Goal: Information Seeking & Learning: Learn about a topic

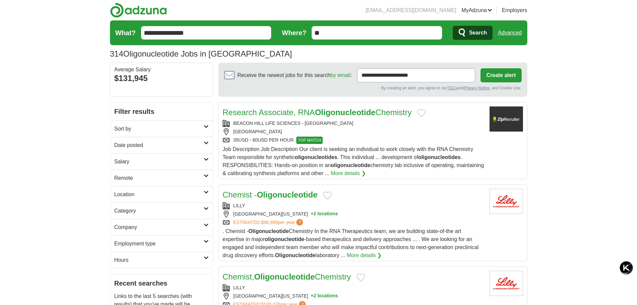
click at [184, 132] on h2 "Sort by" at bounding box center [158, 129] width 89 height 8
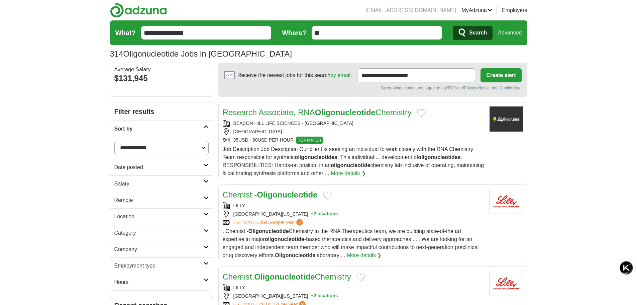
click at [184, 132] on h2 "Sort by" at bounding box center [158, 129] width 89 height 8
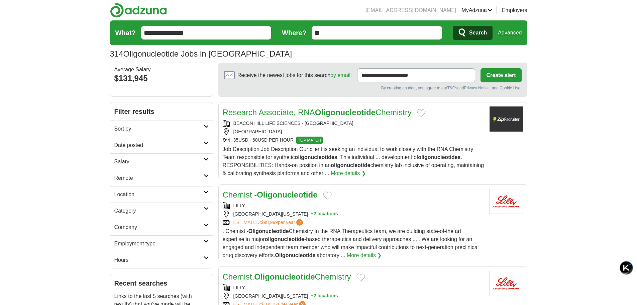
click at [190, 121] on link "Sort by" at bounding box center [161, 128] width 102 height 16
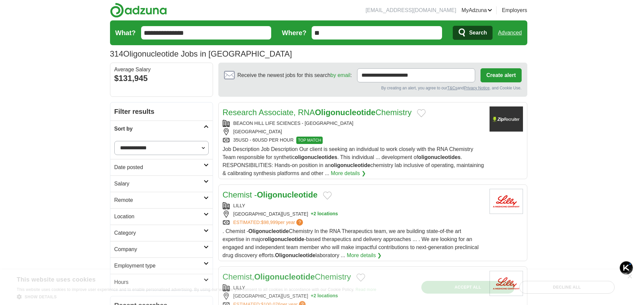
click at [191, 126] on h2 "Sort by" at bounding box center [158, 129] width 89 height 8
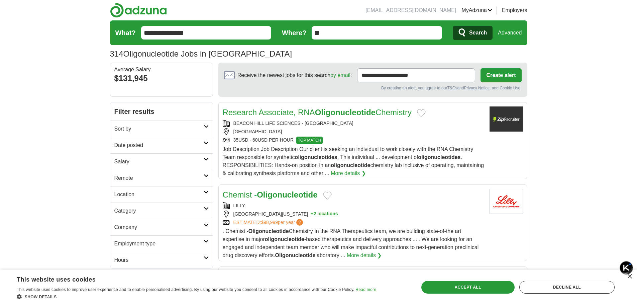
click at [190, 143] on h2 "Date posted" at bounding box center [158, 145] width 89 height 8
click at [190, 171] on link "Last 3 days" at bounding box center [161, 171] width 94 height 8
click at [124, 171] on link "Last 3 days" at bounding box center [161, 171] width 94 height 8
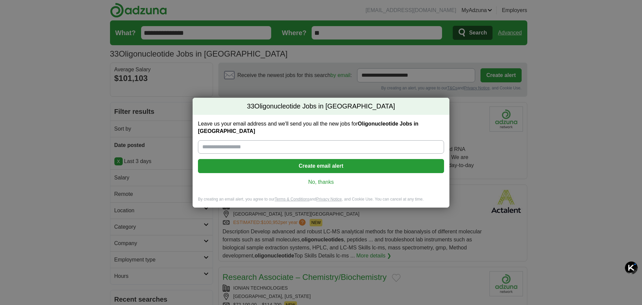
click at [316, 180] on link "No, thanks" at bounding box center [321, 181] width 236 height 7
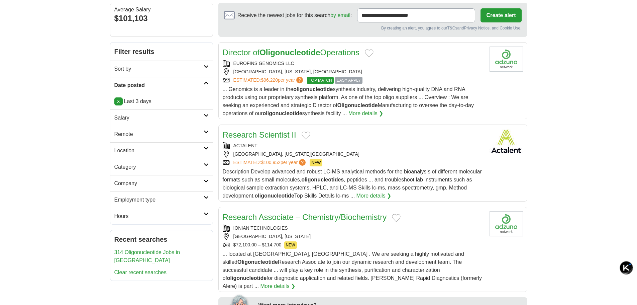
scroll to position [67, 0]
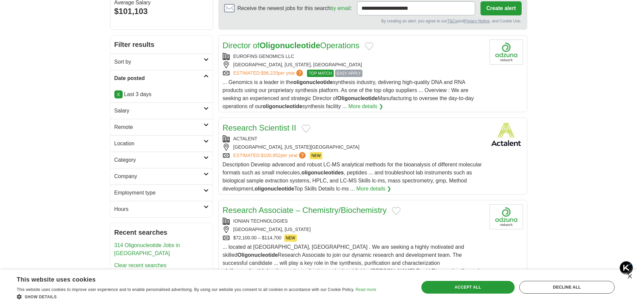
click at [203, 160] on h2 "Category" at bounding box center [158, 160] width 89 height 8
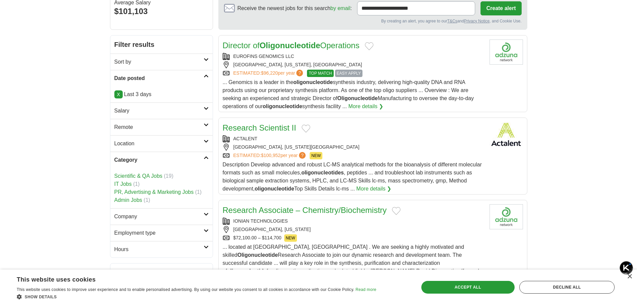
click at [204, 160] on link "Category" at bounding box center [161, 160] width 102 height 16
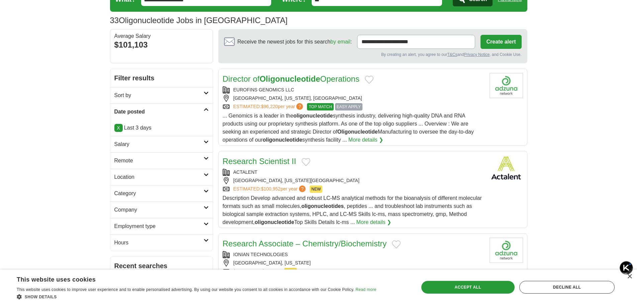
scroll to position [0, 0]
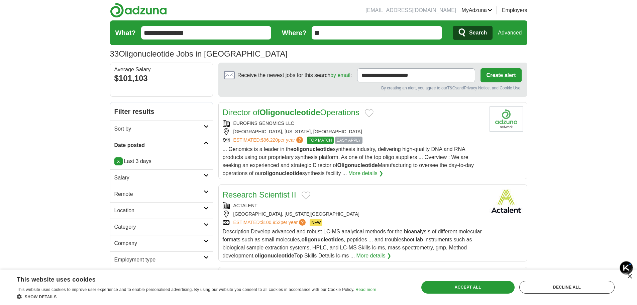
drag, startPoint x: 210, startPoint y: 29, endPoint x: 108, endPoint y: 37, distance: 102.7
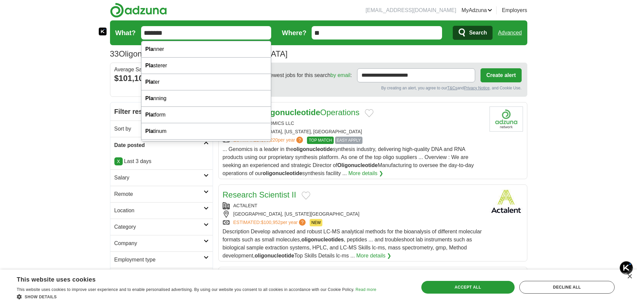
type input "*******"
click at [453, 26] on button "Search" at bounding box center [473, 33] width 40 height 14
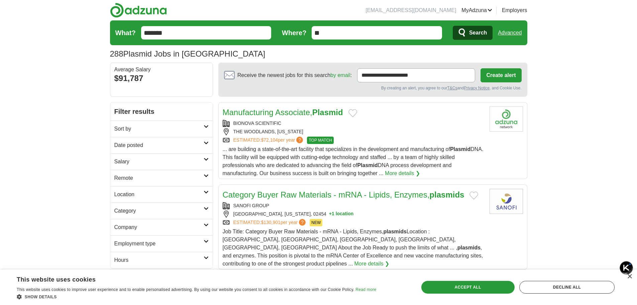
click at [323, 161] on div "... are building a state-of-the-art facility that specializes in the developmen…" at bounding box center [354, 161] width 262 height 32
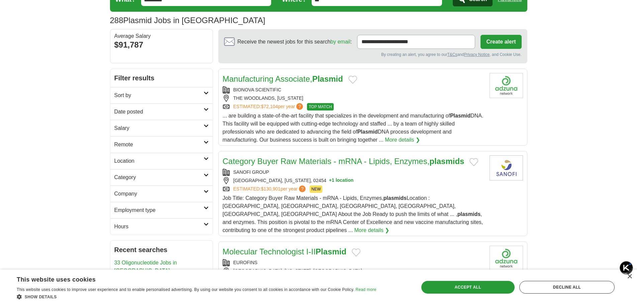
scroll to position [67, 0]
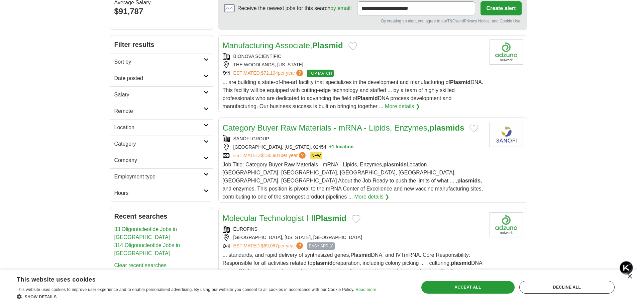
click at [204, 95] on link "Salary" at bounding box center [161, 94] width 102 height 16
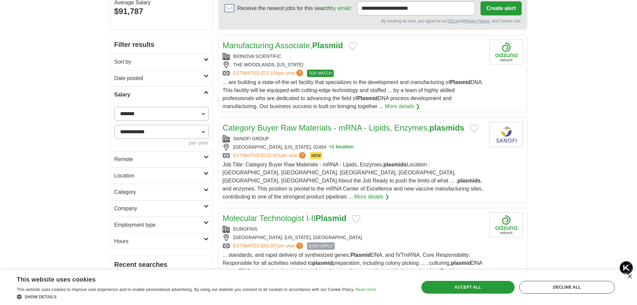
click at [206, 78] on link "Date posted" at bounding box center [161, 78] width 102 height 16
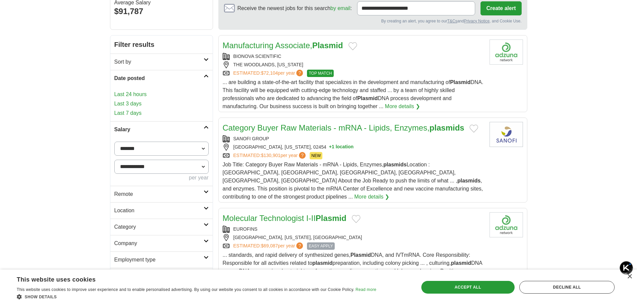
click at [130, 101] on link "Last 3 days" at bounding box center [161, 104] width 94 height 8
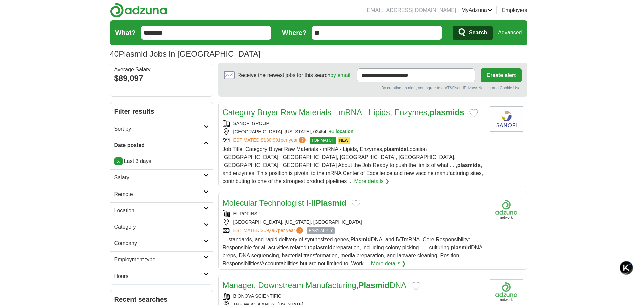
click at [160, 127] on h2 "Sort by" at bounding box center [158, 129] width 89 height 8
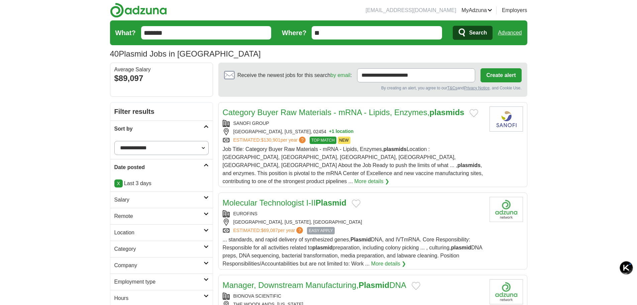
click at [160, 127] on h2 "Sort by" at bounding box center [158, 129] width 89 height 8
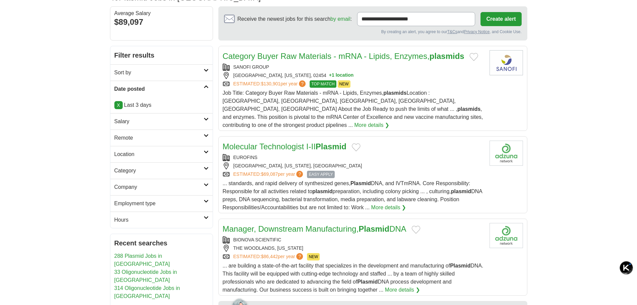
scroll to position [67, 0]
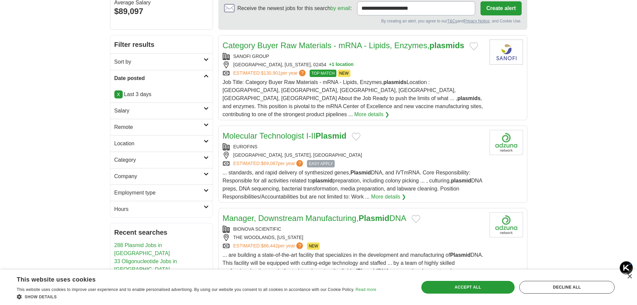
click at [403, 49] on link "Category Buyer Raw Materials - mRNA - Lipids, Enzymes, plasmids" at bounding box center [344, 45] width 242 height 9
click at [317, 131] on link "Molecular Technologist I-II Plasmid" at bounding box center [285, 135] width 124 height 9
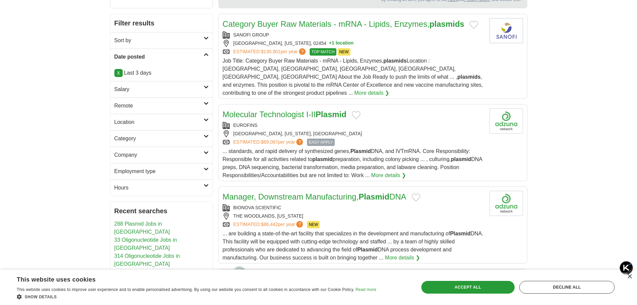
scroll to position [100, 0]
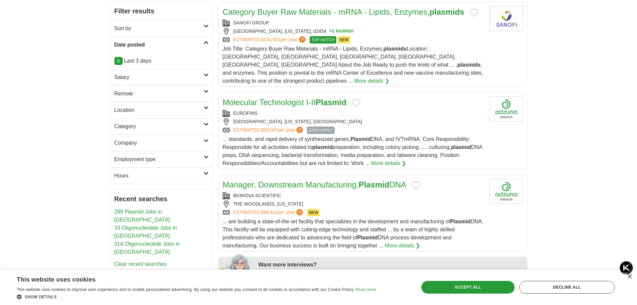
click at [397, 180] on link "Manager, Downstream Manufacturing, Plasmid DNA" at bounding box center [315, 184] width 184 height 9
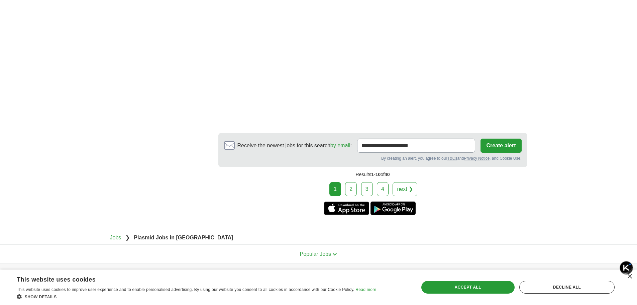
scroll to position [1313, 0]
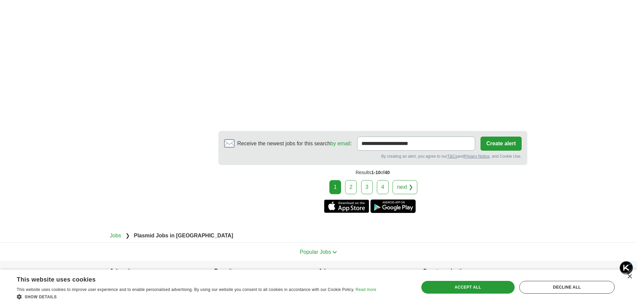
click at [398, 180] on link "next ❯" at bounding box center [405, 187] width 25 height 14
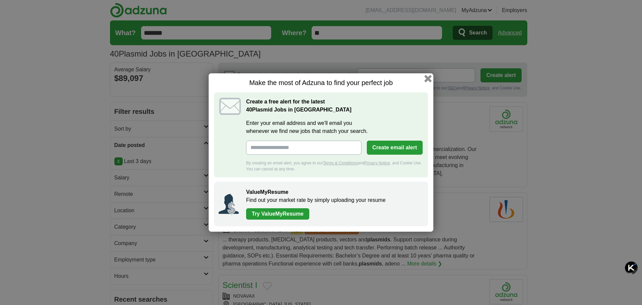
click at [429, 78] on button "button" at bounding box center [428, 78] width 7 height 7
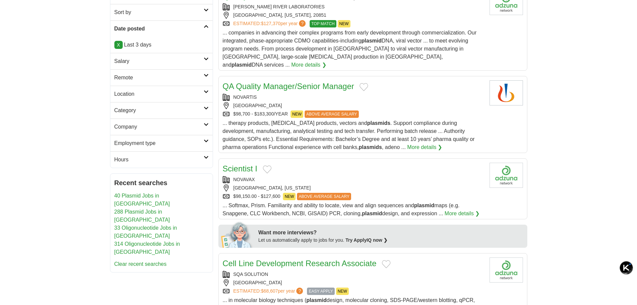
scroll to position [134, 0]
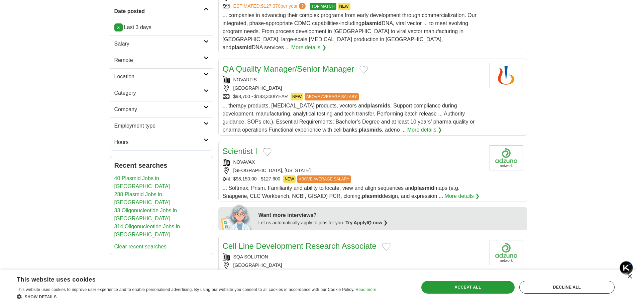
click at [407, 159] on div "NOVAVAX" at bounding box center [354, 162] width 262 height 7
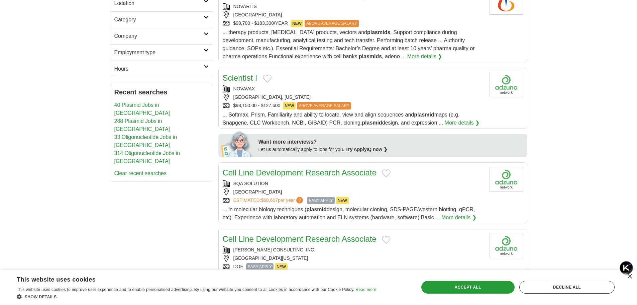
scroll to position [234, 0]
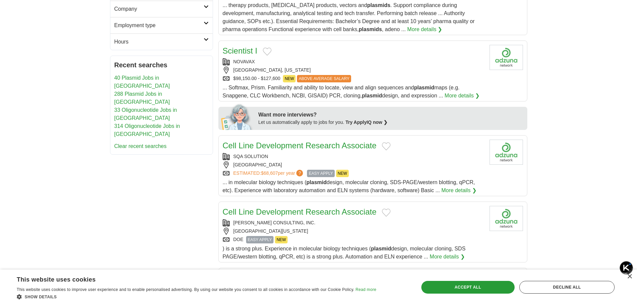
click at [339, 141] on link "Cell Line Development Research Associate" at bounding box center [300, 145] width 154 height 9
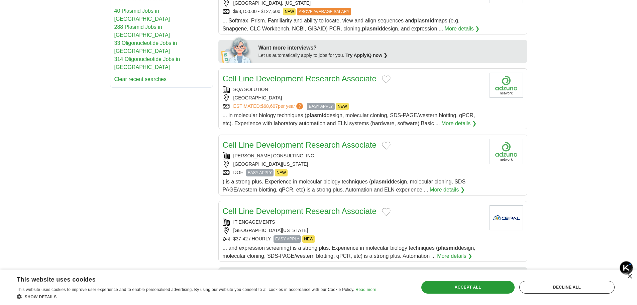
scroll to position [335, 0]
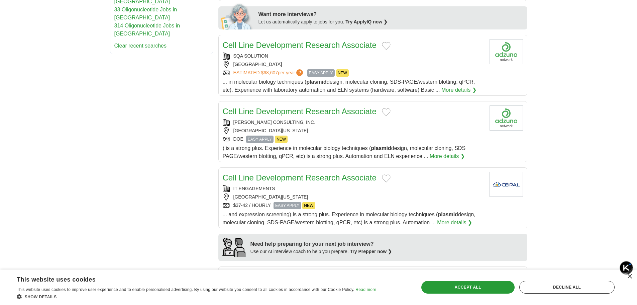
click at [434, 145] on span ") is a strong plus. Experience in molecular biology techniques ( plasmid design…" at bounding box center [344, 152] width 243 height 14
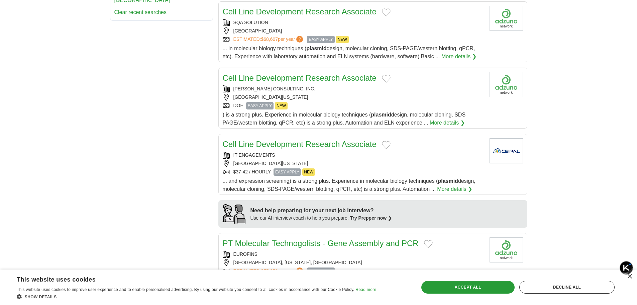
click at [362, 140] on link "Cell Line Development Research Associate" at bounding box center [300, 144] width 154 height 9
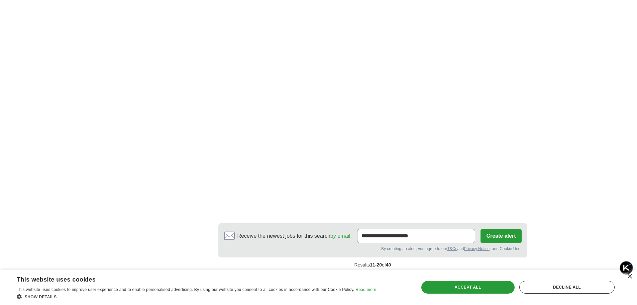
scroll to position [1112, 0]
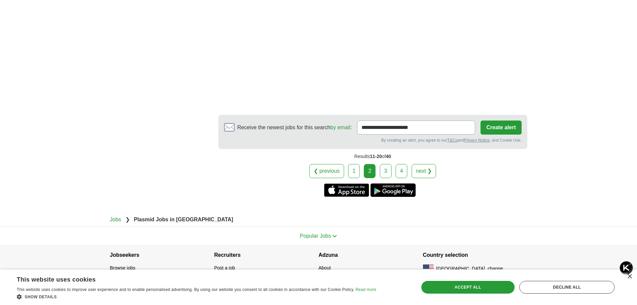
click at [496, 120] on button "Create alert" at bounding box center [501, 127] width 41 height 14
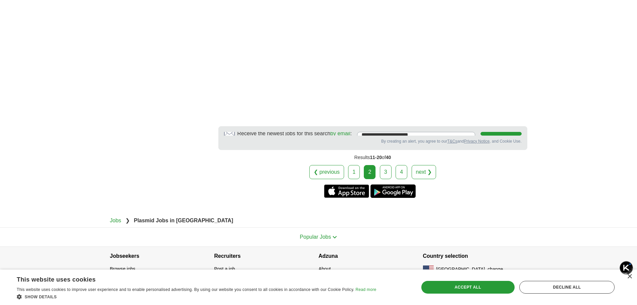
scroll to position [1098, 0]
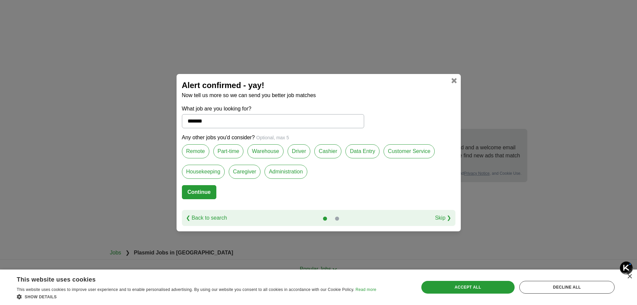
click at [456, 86] on div "Alert confirmed - yay! Now tell us more so we can send you better job matches W…" at bounding box center [319, 152] width 284 height 157
click at [455, 80] on link at bounding box center [454, 80] width 5 height 5
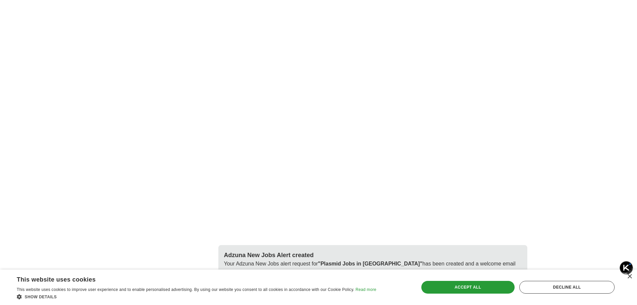
scroll to position [1071, 0]
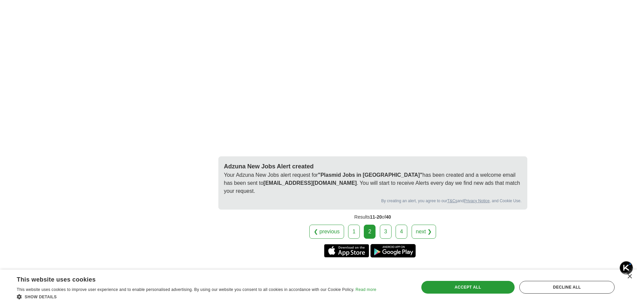
click at [424, 224] on link "next ❯" at bounding box center [424, 231] width 25 height 14
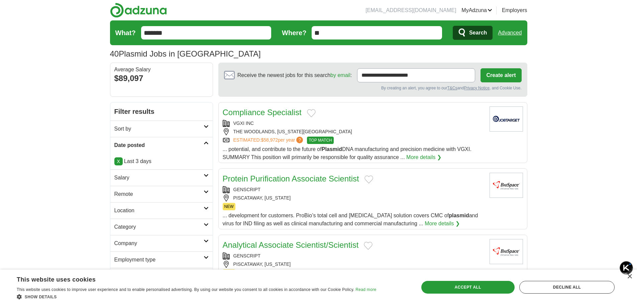
click at [409, 141] on div "ESTIMATED: $58,972 per year ? TOP MATCH" at bounding box center [354, 139] width 262 height 7
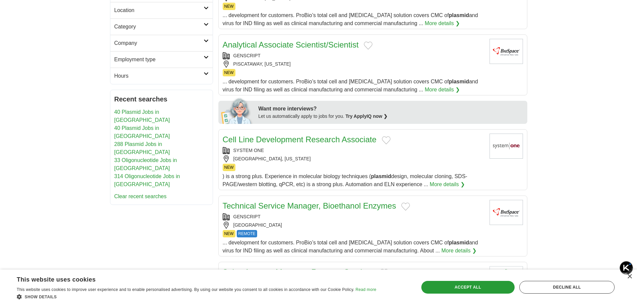
scroll to position [201, 0]
click at [302, 139] on link "Cell Line Development Research Associate" at bounding box center [300, 138] width 154 height 9
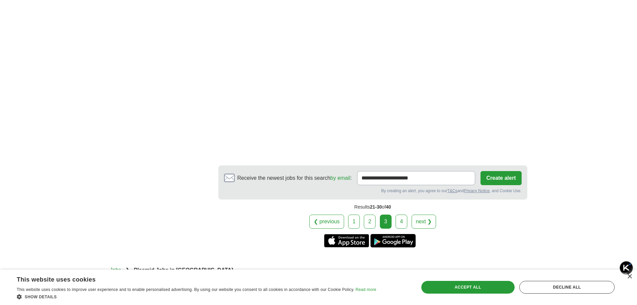
scroll to position [1149, 0]
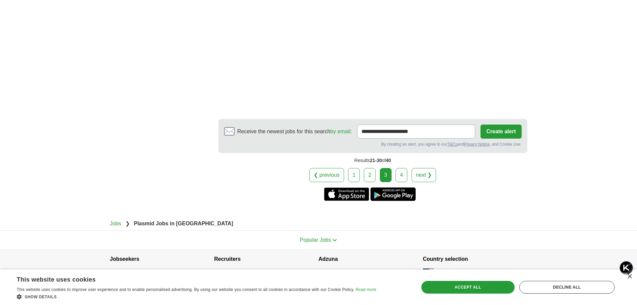
click at [435, 168] on link "next ❯" at bounding box center [424, 175] width 25 height 14
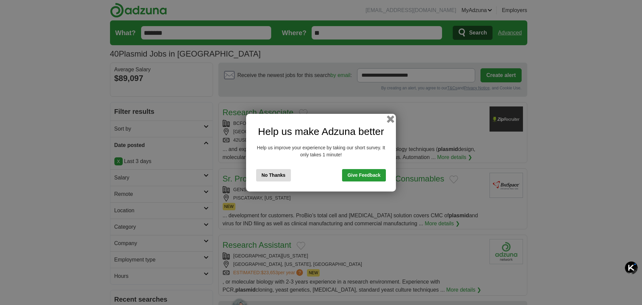
click at [388, 121] on button "button" at bounding box center [390, 118] width 7 height 7
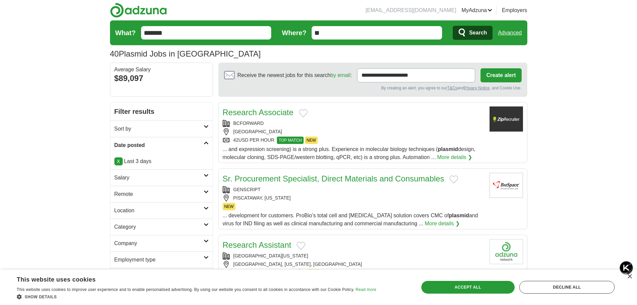
drag, startPoint x: 233, startPoint y: 30, endPoint x: 131, endPoint y: 31, distance: 102.4
click at [131, 31] on form "What? ******* Where? ** Search Advanced" at bounding box center [319, 32] width 418 height 25
drag, startPoint x: 189, startPoint y: 33, endPoint x: 129, endPoint y: 61, distance: 65.3
click at [129, 61] on section "40 Plasmid Jobs in [GEOGRAPHIC_DATA] [GEOGRAPHIC_DATA] [GEOGRAPHIC_DATA] Select…" at bounding box center [319, 41] width 418 height 42
drag, startPoint x: 135, startPoint y: 44, endPoint x: 595, endPoint y: 136, distance: 469.2
